Goal: Book appointment/travel/reservation

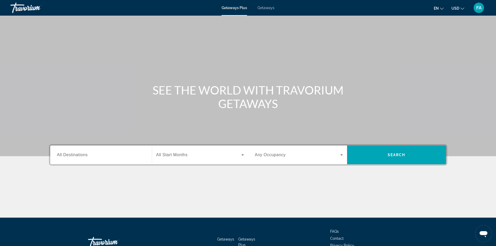
click at [342, 154] on icon "Search widget" at bounding box center [342, 155] width 6 height 6
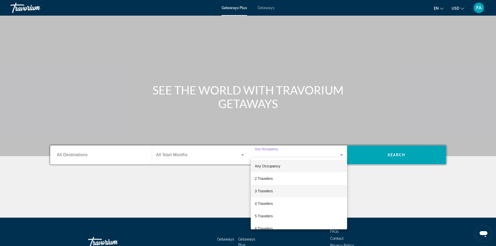
scroll to position [35, 0]
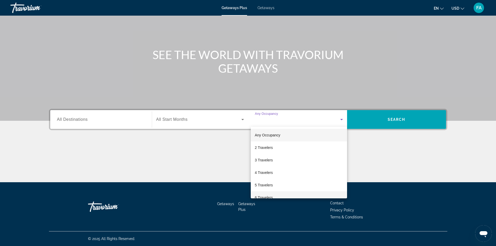
click at [271, 195] on span "6 Travelers" at bounding box center [264, 198] width 18 height 6
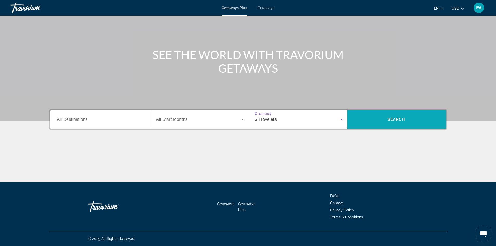
click at [384, 123] on span "Search" at bounding box center [396, 119] width 99 height 13
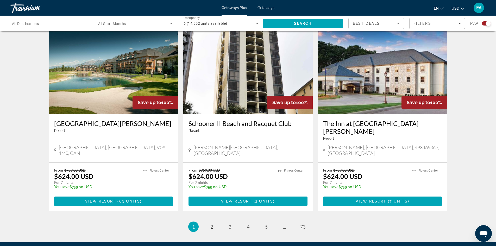
scroll to position [758, 0]
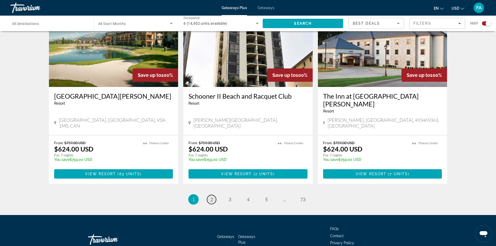
click at [209, 195] on link "page 2" at bounding box center [211, 199] width 9 height 9
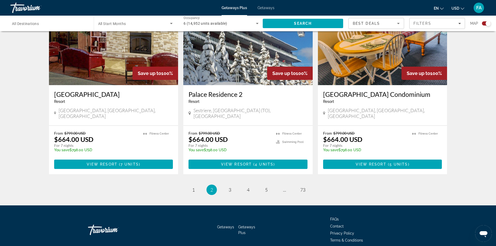
scroll to position [766, 0]
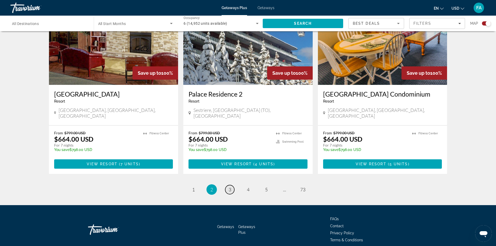
click at [228, 185] on link "page 3" at bounding box center [229, 189] width 9 height 9
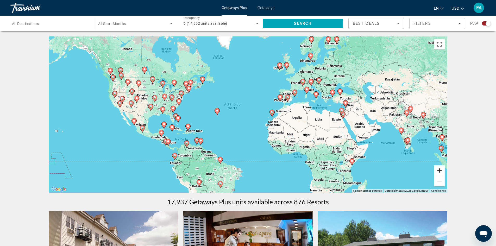
click at [440, 171] on button "Acercar" at bounding box center [440, 170] width 10 height 10
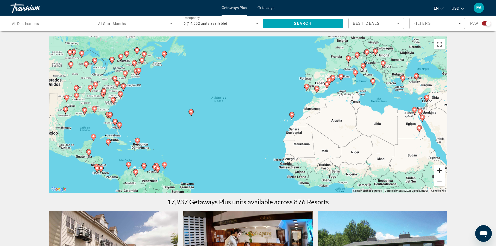
click at [440, 171] on button "Acercar" at bounding box center [440, 170] width 10 height 10
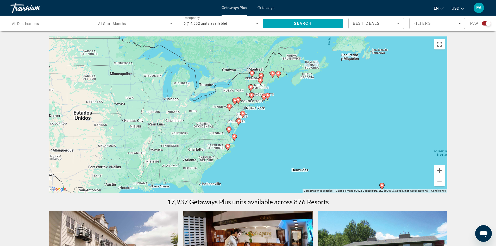
drag, startPoint x: 123, startPoint y: 134, endPoint x: 381, endPoint y: 206, distance: 268.3
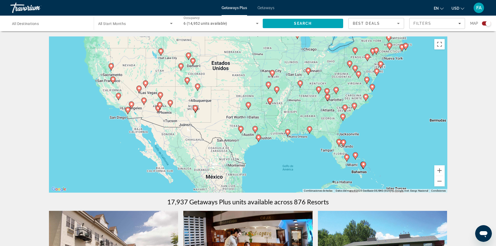
drag, startPoint x: 242, startPoint y: 150, endPoint x: 380, endPoint y: 99, distance: 147.0
click at [380, 99] on div "Para activar la función de arrastrar con el teclado, presiona Alt + Intro. Una …" at bounding box center [248, 114] width 399 height 156
click at [171, 178] on image "Main content" at bounding box center [171, 177] width 3 height 3
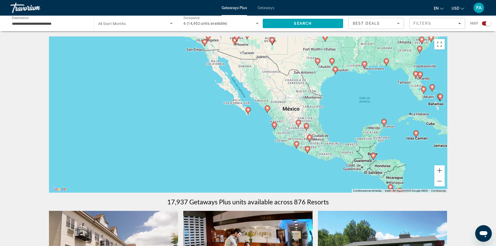
click at [249, 109] on image "Main content" at bounding box center [248, 109] width 3 height 3
type input "**********"
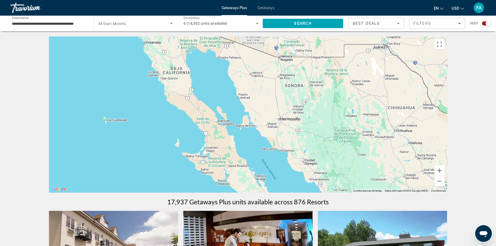
drag, startPoint x: 280, startPoint y: 93, endPoint x: 324, endPoint y: 196, distance: 112.5
click at [340, 246] on html "**********" at bounding box center [248, 123] width 496 height 246
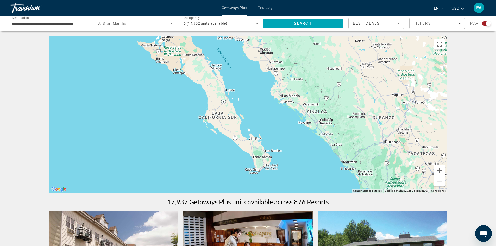
drag, startPoint x: 243, startPoint y: 104, endPoint x: 198, endPoint y: -6, distance: 118.7
click at [198, 0] on html "**********" at bounding box center [248, 123] width 496 height 246
click at [264, 165] on icon "Main content" at bounding box center [264, 163] width 5 height 7
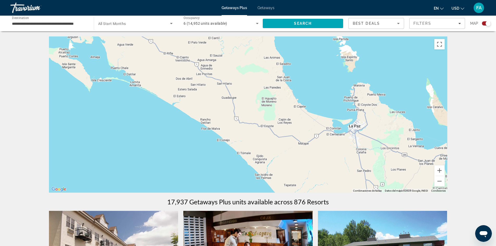
drag, startPoint x: 256, startPoint y: 175, endPoint x: 350, endPoint y: -11, distance: 208.6
click at [350, 0] on html "**********" at bounding box center [248, 123] width 496 height 246
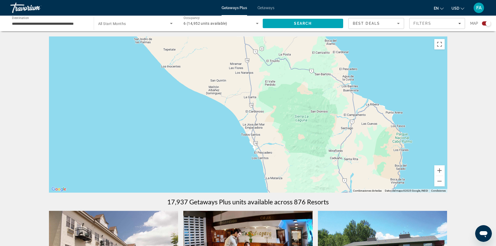
drag, startPoint x: 388, startPoint y: 168, endPoint x: 265, endPoint y: 34, distance: 181.6
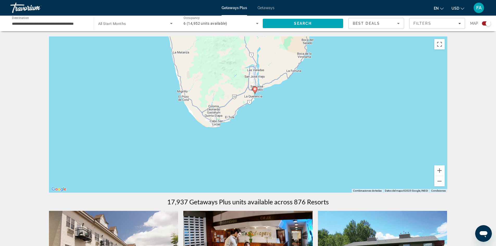
drag, startPoint x: 346, startPoint y: 157, endPoint x: 255, endPoint y: 32, distance: 155.0
click at [439, 184] on button "Alejar" at bounding box center [440, 181] width 10 height 10
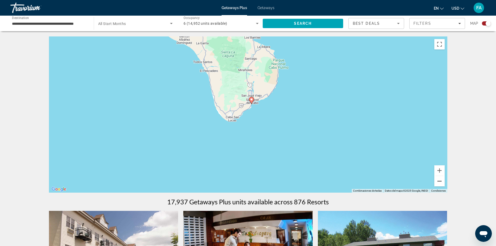
click at [439, 183] on button "Alejar" at bounding box center [440, 181] width 10 height 10
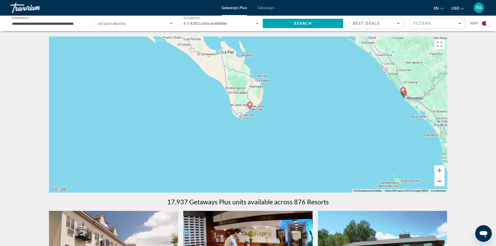
click at [441, 180] on button "Alejar" at bounding box center [440, 181] width 10 height 10
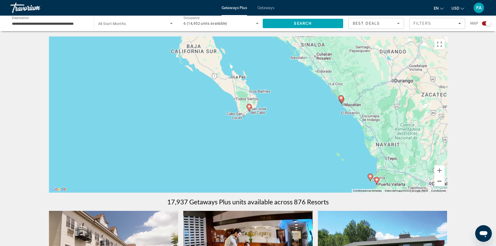
click at [441, 180] on button "Alejar" at bounding box center [440, 181] width 10 height 10
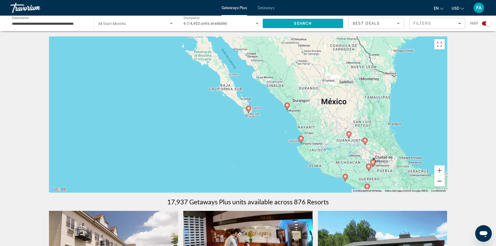
click at [440, 185] on button "Alejar" at bounding box center [440, 181] width 10 height 10
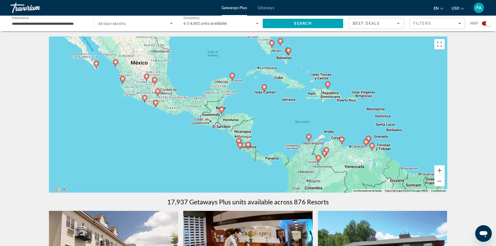
drag, startPoint x: 422, startPoint y: 144, endPoint x: 269, endPoint y: 99, distance: 159.3
click at [269, 99] on div "Para activar la función de arrastrar con el teclado, presiona Alt + Intro. Una …" at bounding box center [248, 114] width 399 height 156
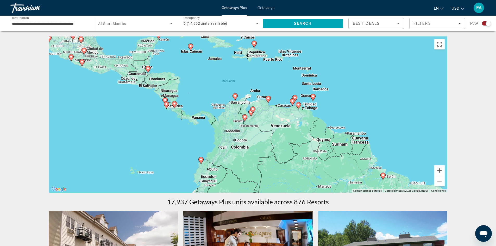
drag, startPoint x: 395, startPoint y: 138, endPoint x: 321, endPoint y: 97, distance: 84.8
click at [321, 97] on div "Para activar la función de arrastrar con el teclado, presiona Alt + Intro. Una …" at bounding box center [248, 114] width 399 height 156
click at [442, 179] on button "Alejar" at bounding box center [440, 181] width 10 height 10
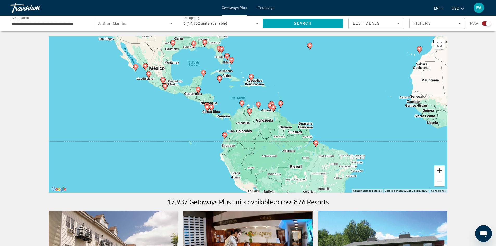
click at [438, 171] on button "Acercar" at bounding box center [440, 170] width 10 height 10
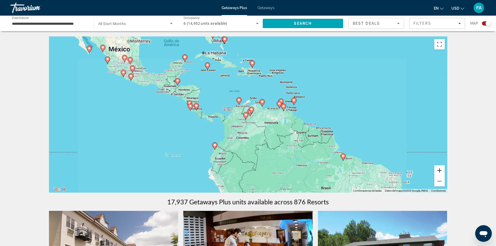
click at [438, 171] on button "Acercar" at bounding box center [440, 170] width 10 height 10
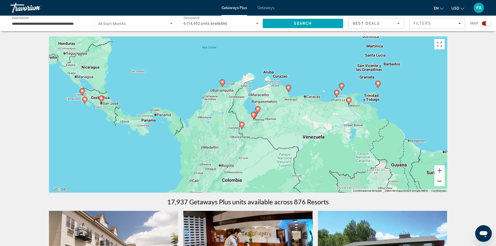
click at [443, 182] on button "Alejar" at bounding box center [440, 181] width 10 height 10
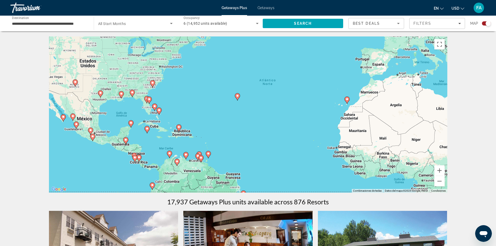
drag, startPoint x: 423, startPoint y: 133, endPoint x: 340, endPoint y: 182, distance: 96.6
click at [347, 189] on div "Para activar la función de arrastrar con el teclado, presiona Alt + Intro. Una …" at bounding box center [248, 114] width 399 height 156
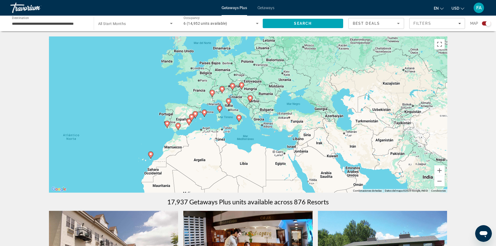
drag, startPoint x: 406, startPoint y: 159, endPoint x: 225, endPoint y: 209, distance: 188.5
click at [441, 170] on button "Acercar" at bounding box center [440, 170] width 10 height 10
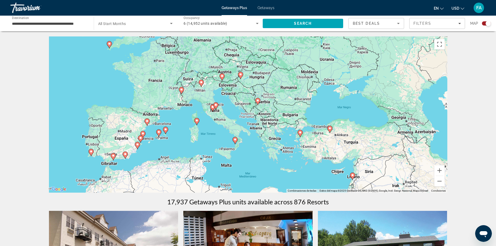
drag, startPoint x: 216, startPoint y: 114, endPoint x: 222, endPoint y: 129, distance: 15.7
click at [222, 129] on div "Para activar la función de arrastrar con el teclado, presiona Alt + Intro. Una …" at bounding box center [248, 114] width 399 height 156
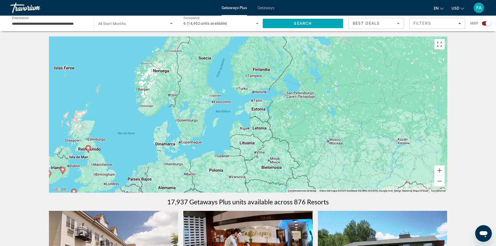
drag, startPoint x: 282, startPoint y: 107, endPoint x: 256, endPoint y: 244, distance: 139.0
click at [248, 246] on html "**********" at bounding box center [248, 123] width 496 height 246
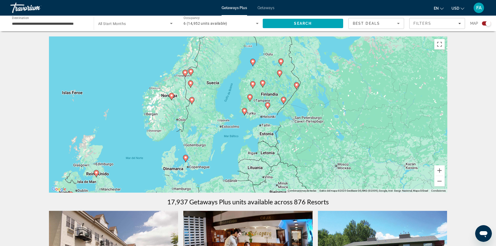
drag, startPoint x: 356, startPoint y: 109, endPoint x: 361, endPoint y: 149, distance: 40.0
click at [361, 149] on div "Para activar la función de arrastrar con el teclado, presiona Alt + Intro. Una …" at bounding box center [248, 114] width 399 height 156
click at [441, 180] on button "Alejar" at bounding box center [440, 181] width 10 height 10
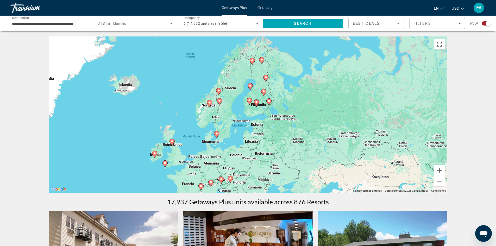
click at [441, 180] on button "Alejar" at bounding box center [440, 181] width 10 height 10
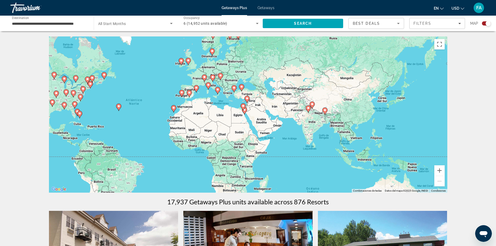
drag, startPoint x: 394, startPoint y: 166, endPoint x: 374, endPoint y: 95, distance: 74.3
click at [374, 95] on div "Para activar la función de arrastrar con el teclado, presiona Alt + Intro. Una …" at bounding box center [248, 114] width 399 height 156
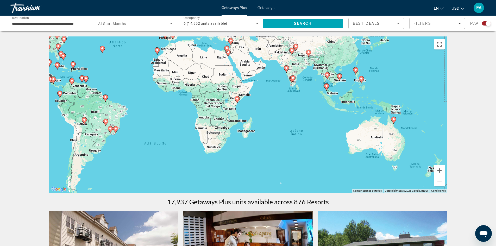
drag, startPoint x: 415, startPoint y: 172, endPoint x: 397, endPoint y: 114, distance: 60.9
click at [397, 114] on div "Para activar la función de arrastrar con el teclado, presiona Alt + Intro. Una …" at bounding box center [248, 114] width 399 height 156
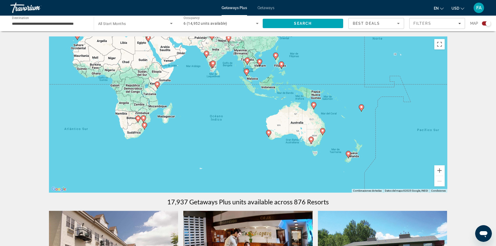
drag, startPoint x: 421, startPoint y: 143, endPoint x: 337, endPoint y: 128, distance: 85.5
click at [337, 128] on div "Para activar la función de arrastrar con el teclado, presiona Alt + Intro. Una …" at bounding box center [248, 114] width 399 height 156
click at [444, 170] on button "Acercar" at bounding box center [440, 170] width 10 height 10
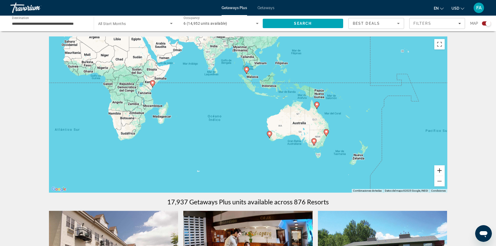
click at [444, 170] on button "Acercar" at bounding box center [440, 170] width 10 height 10
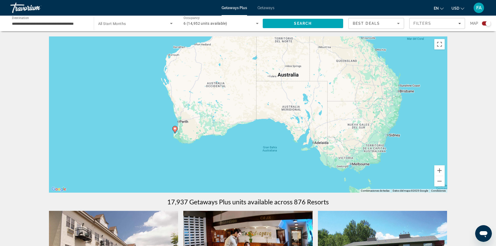
drag, startPoint x: 421, startPoint y: 161, endPoint x: 206, endPoint y: 60, distance: 238.2
click at [206, 60] on div "Para activar la función de arrastrar con el teclado, presiona Alt + Intro. Una …" at bounding box center [248, 114] width 399 height 156
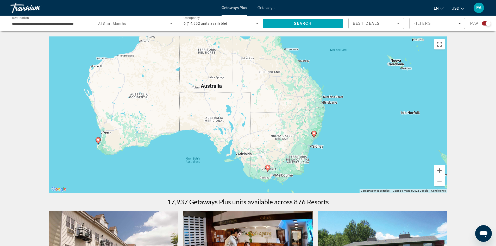
drag, startPoint x: 336, startPoint y: 131, endPoint x: 378, endPoint y: 188, distance: 70.2
click at [378, 188] on div "Para activar la función de arrastrar con el teclado, presiona Alt + Intro. Una …" at bounding box center [248, 114] width 399 height 156
click at [442, 180] on button "Alejar" at bounding box center [440, 181] width 10 height 10
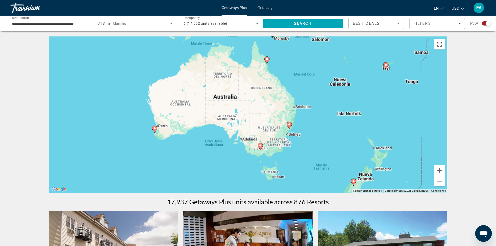
click at [442, 180] on button "Alejar" at bounding box center [440, 181] width 10 height 10
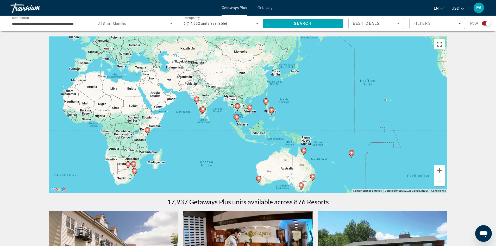
drag, startPoint x: 256, startPoint y: 94, endPoint x: 304, endPoint y: 157, distance: 78.7
click at [304, 157] on div "Para activar la función de arrastrar con el teclado, presiona Alt + Intro. Una …" at bounding box center [248, 114] width 399 height 156
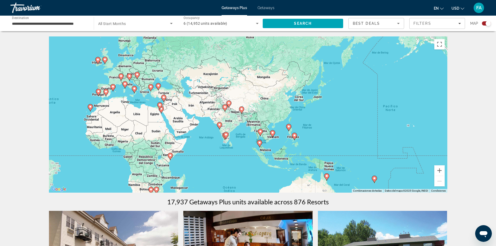
drag, startPoint x: 265, startPoint y: 123, endPoint x: 347, endPoint y: 158, distance: 89.1
click at [290, 149] on div "Para activar la función de arrastrar con el teclado, presiona Alt + Intro. Una …" at bounding box center [248, 114] width 399 height 156
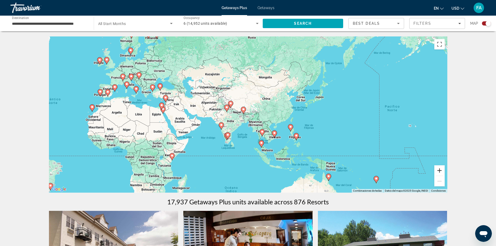
click at [441, 170] on button "Acercar" at bounding box center [440, 170] width 10 height 10
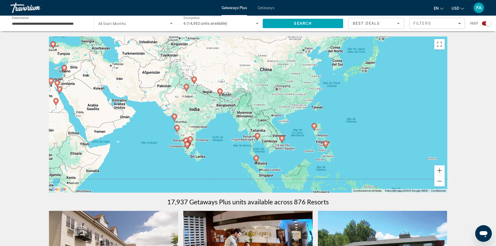
drag, startPoint x: 386, startPoint y: 122, endPoint x: 367, endPoint y: 103, distance: 27.1
click at [367, 103] on div "Para activar la función de arrastrar con el teclado, presiona Alt + Intro. Una …" at bounding box center [248, 114] width 399 height 156
click at [439, 181] on button "Alejar" at bounding box center [440, 181] width 10 height 10
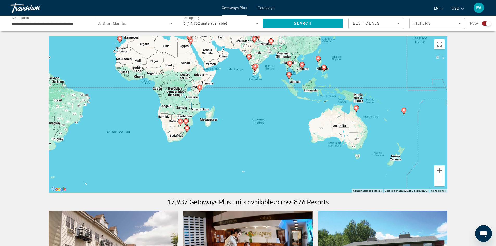
drag, startPoint x: 319, startPoint y: 144, endPoint x: 356, endPoint y: 83, distance: 70.6
click at [356, 83] on div "Para activar la función de arrastrar con el teclado, presiona Alt + Intro. Una …" at bounding box center [248, 114] width 399 height 156
click at [438, 47] on button "Activar o desactivar la vista de pantalla completa" at bounding box center [440, 44] width 10 height 10
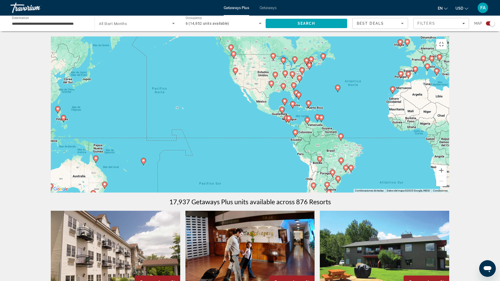
drag, startPoint x: 229, startPoint y: 82, endPoint x: 500, endPoint y: 132, distance: 275.9
click at [449, 132] on div "Para activar la función de arrastrar con el teclado, presiona Alt + Intro. Una …" at bounding box center [250, 114] width 399 height 156
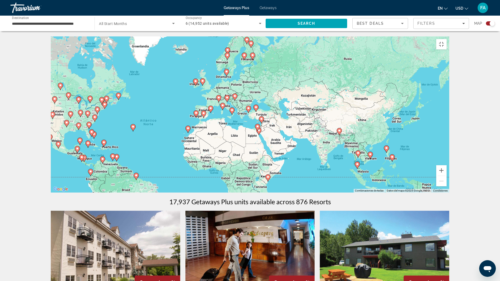
drag, startPoint x: 172, startPoint y: 140, endPoint x: 500, endPoint y: 177, distance: 330.1
click at [449, 177] on div "Para activar la función de arrastrar con el teclado, presiona Alt + Intro. Una …" at bounding box center [250, 114] width 399 height 156
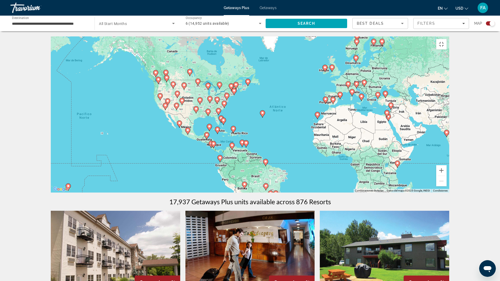
drag, startPoint x: 497, startPoint y: 188, endPoint x: 114, endPoint y: 175, distance: 383.5
click at [91, 175] on div "Para activar la función de arrastrar con el teclado, presiona Alt + Intro. Una …" at bounding box center [250, 114] width 399 height 156
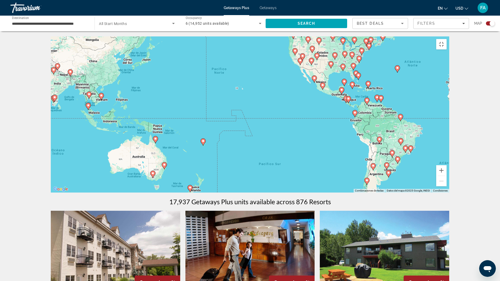
drag, startPoint x: 399, startPoint y: 193, endPoint x: 0, endPoint y: 148, distance: 401.4
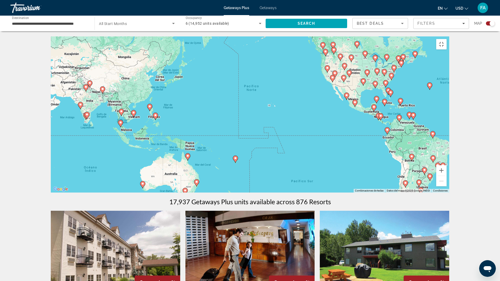
drag, startPoint x: 379, startPoint y: 167, endPoint x: 500, endPoint y: 180, distance: 121.3
click at [449, 180] on div "Para activar la función de arrastrar con el teclado, presiona Alt + Intro. Una …" at bounding box center [250, 114] width 399 height 156
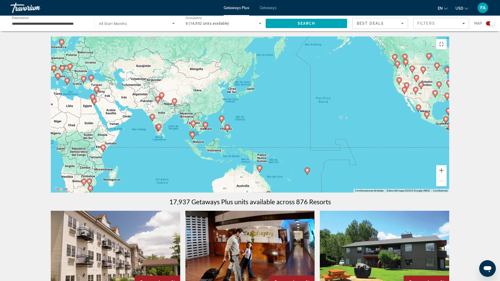
drag, startPoint x: 200, startPoint y: 172, endPoint x: 239, endPoint y: 183, distance: 40.8
click at [239, 183] on div "Para activar la función de arrastrar con el teclado, presiona Alt + Intro. Una …" at bounding box center [250, 114] width 399 height 156
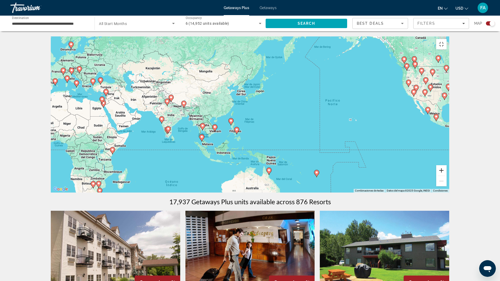
click at [447, 176] on button "Acercar" at bounding box center [441, 170] width 10 height 10
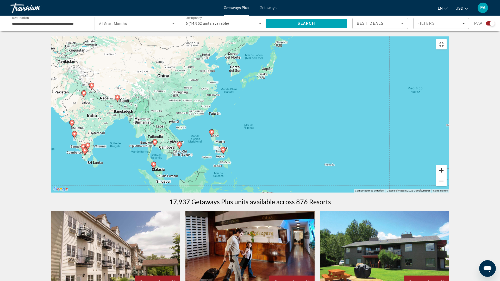
click at [447, 176] on button "Acercar" at bounding box center [441, 170] width 10 height 10
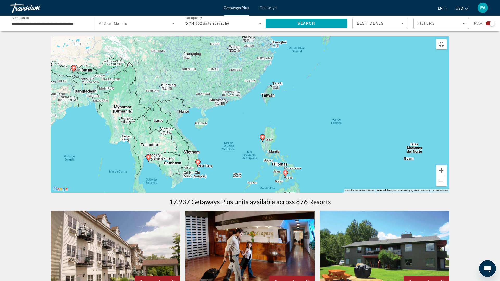
drag, startPoint x: 256, startPoint y: 132, endPoint x: 344, endPoint y: 116, distance: 90.0
click at [344, 116] on div "Para activar la función de arrastrar con el teclado, presiona Alt + Intro. Una …" at bounding box center [250, 114] width 399 height 156
click at [168, 193] on div "Para activar la función de arrastrar con el teclado, presiona Alt + Intro. Una …" at bounding box center [250, 114] width 399 height 156
click at [447, 39] on button "Activar o desactivar la vista de pantalla completa" at bounding box center [441, 44] width 10 height 10
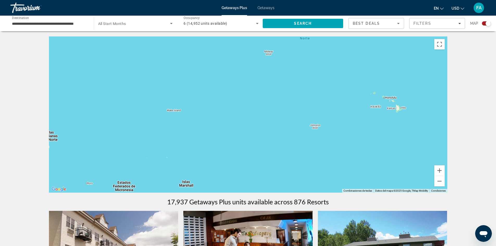
drag, startPoint x: 364, startPoint y: 125, endPoint x: 0, endPoint y: 115, distance: 363.9
click at [442, 180] on button "Alejar" at bounding box center [440, 181] width 10 height 10
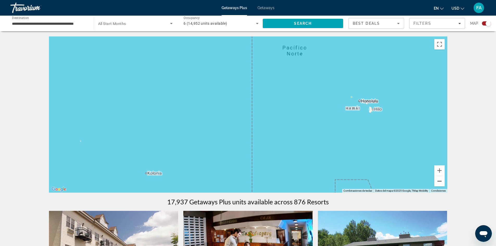
click at [442, 180] on button "Alejar" at bounding box center [440, 181] width 10 height 10
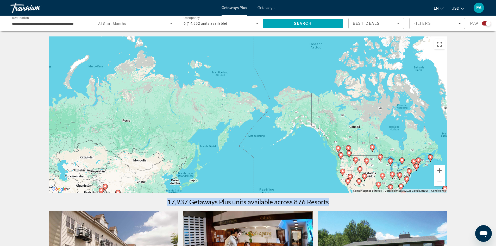
drag, startPoint x: 417, startPoint y: 119, endPoint x: 410, endPoint y: 188, distance: 69.2
click at [410, 188] on div "Para activar la función de arrastrar con el teclado, presiona Alt + Intro. Una …" at bounding box center [248, 114] width 399 height 156
